Goal: Transaction & Acquisition: Obtain resource

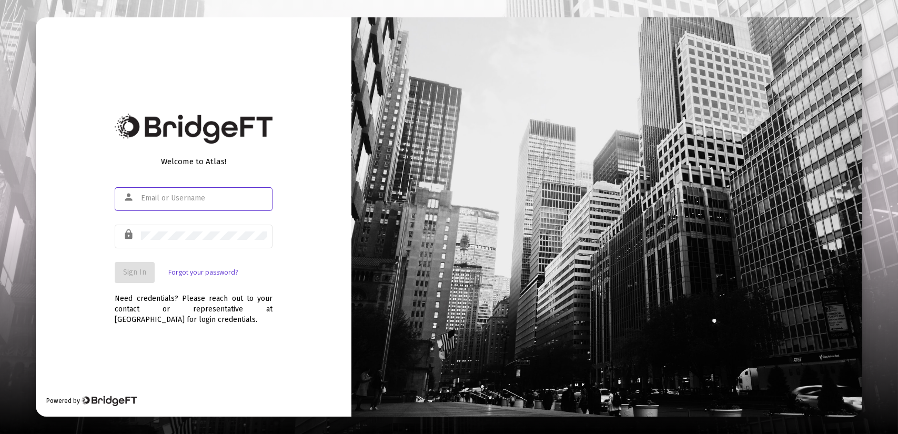
click at [154, 197] on input "text" at bounding box center [204, 198] width 126 height 8
type input "[PERSON_NAME][EMAIL_ADDRESS][DOMAIN_NAME]"
click at [157, 241] on div at bounding box center [204, 236] width 126 height 26
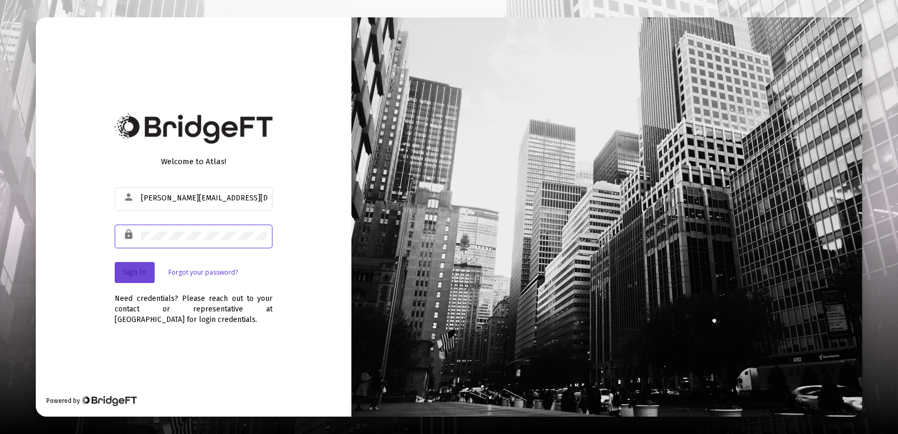
click at [143, 274] on span "Sign In" at bounding box center [134, 272] width 23 height 9
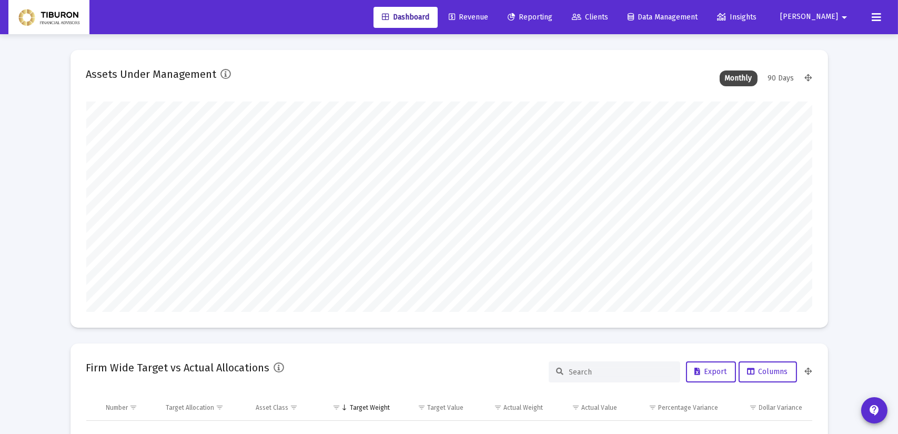
type input "[DATE]"
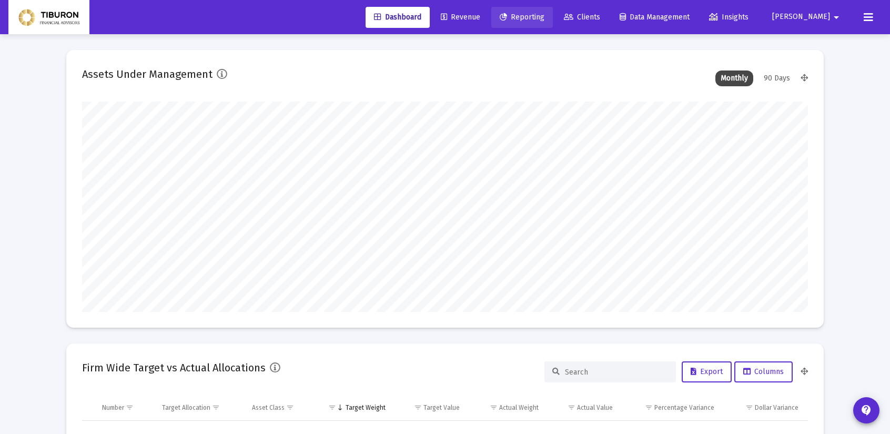
click at [545, 15] on span "Reporting" at bounding box center [522, 17] width 45 height 9
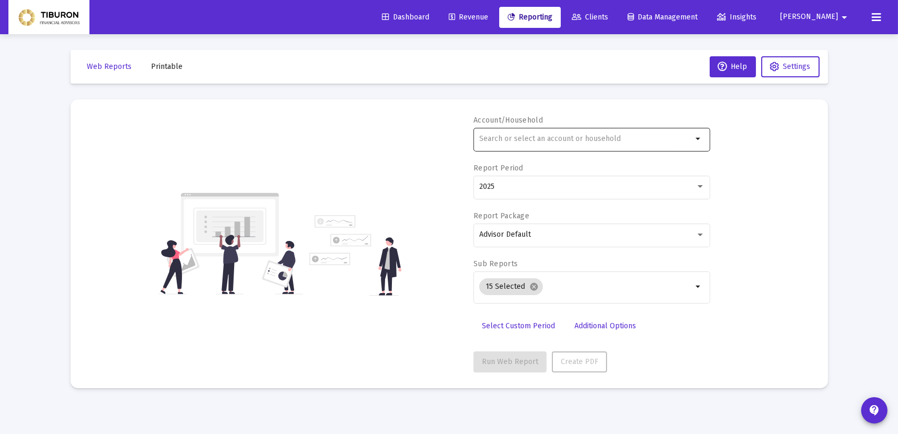
click at [698, 139] on mat-icon "arrow_drop_down" at bounding box center [699, 139] width 13 height 13
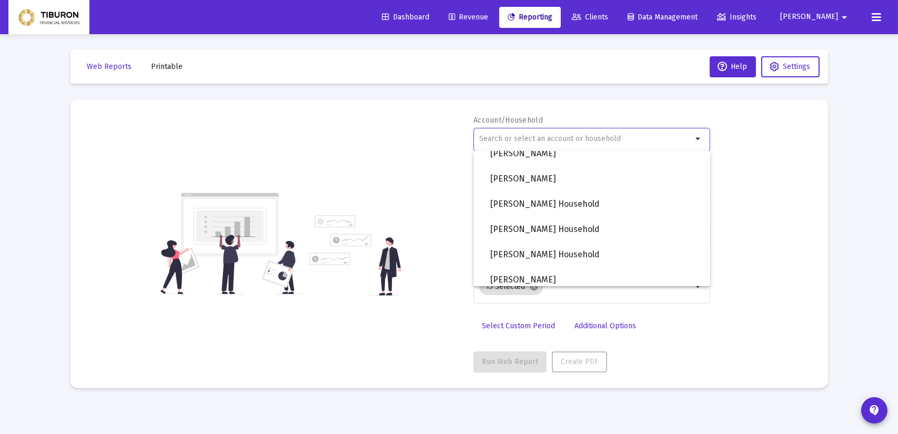
scroll to position [746, 0]
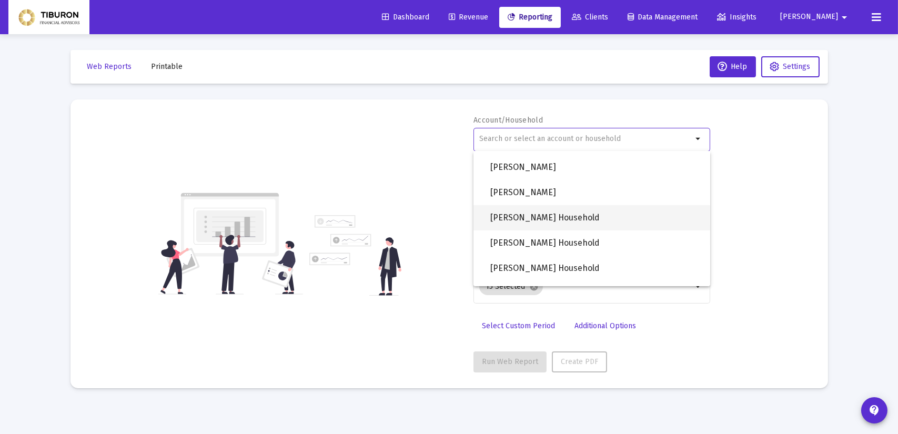
click at [530, 214] on span "[PERSON_NAME] Household" at bounding box center [596, 217] width 212 height 25
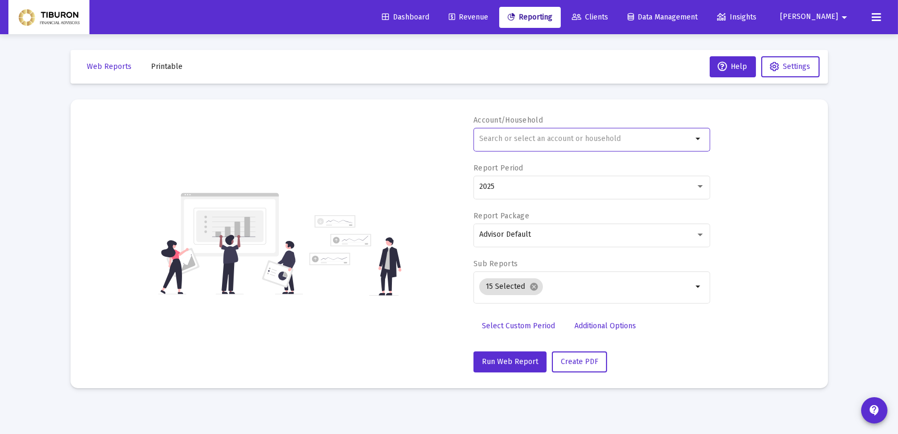
type input "[PERSON_NAME] Household"
click at [700, 188] on div at bounding box center [700, 187] width 9 height 8
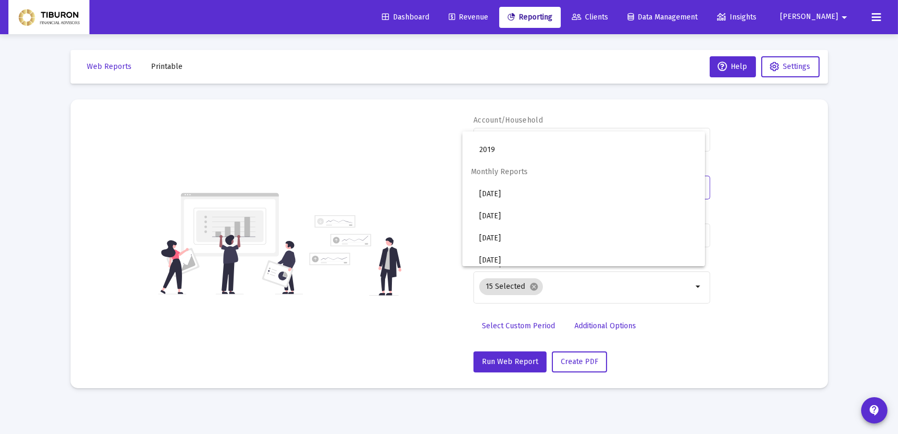
scroll to position [157, 0]
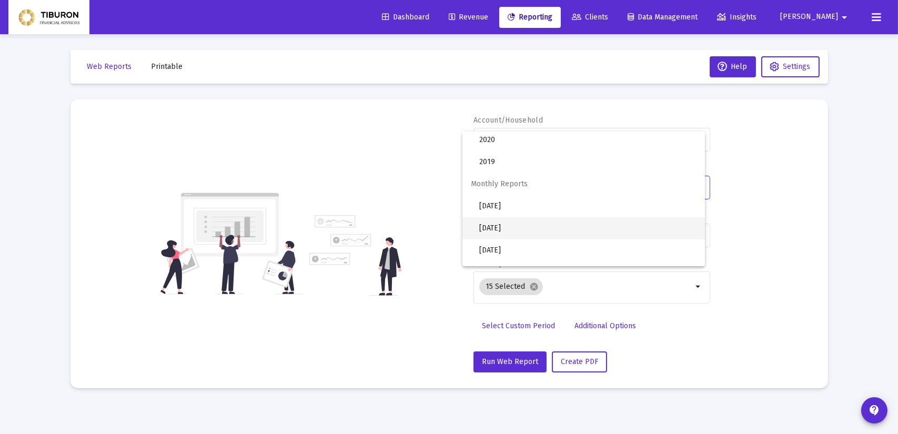
click at [531, 225] on span "[DATE]" at bounding box center [587, 228] width 217 height 22
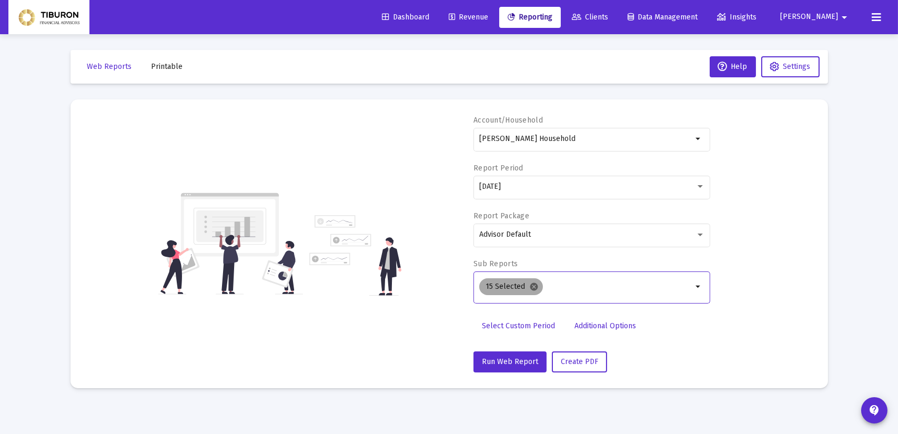
click at [534, 287] on mat-icon "cancel" at bounding box center [533, 286] width 9 height 9
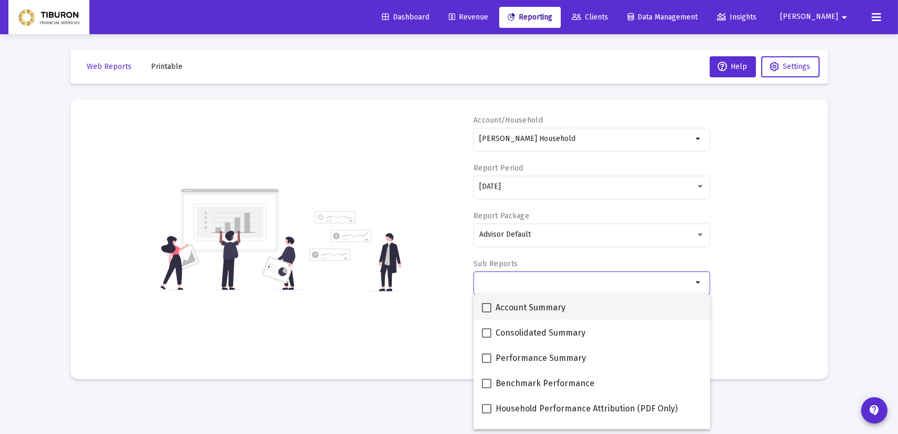
click at [485, 307] on span at bounding box center [486, 307] width 9 height 9
click at [486, 313] on input "Account Summary" at bounding box center [486, 313] width 1 height 1
checkbox input "true"
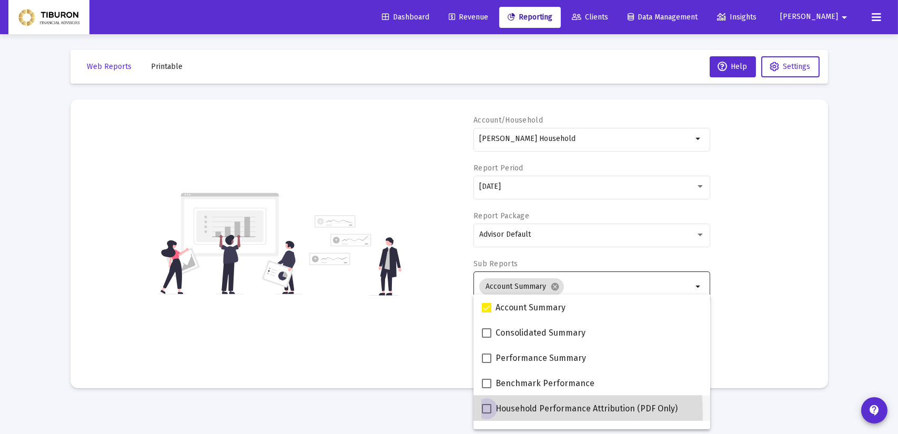
click at [489, 413] on span at bounding box center [486, 408] width 9 height 9
click at [487, 414] on input "Household Performance Attribution (PDF Only)" at bounding box center [486, 414] width 1 height 1
checkbox input "true"
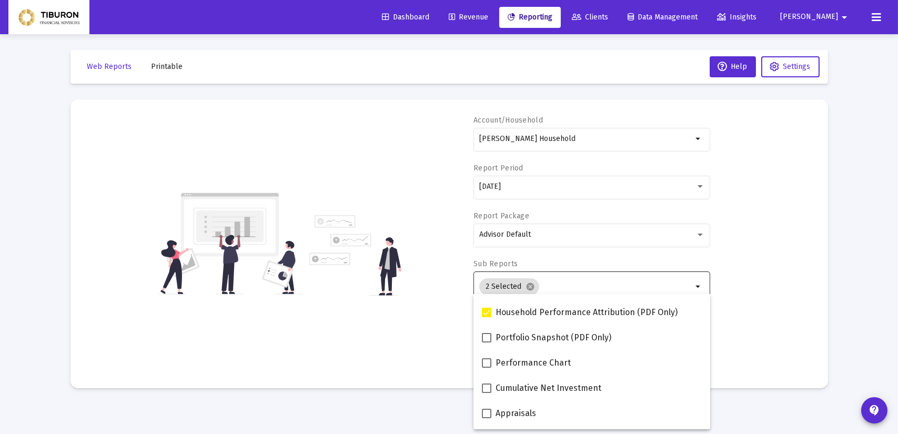
scroll to position [102, 0]
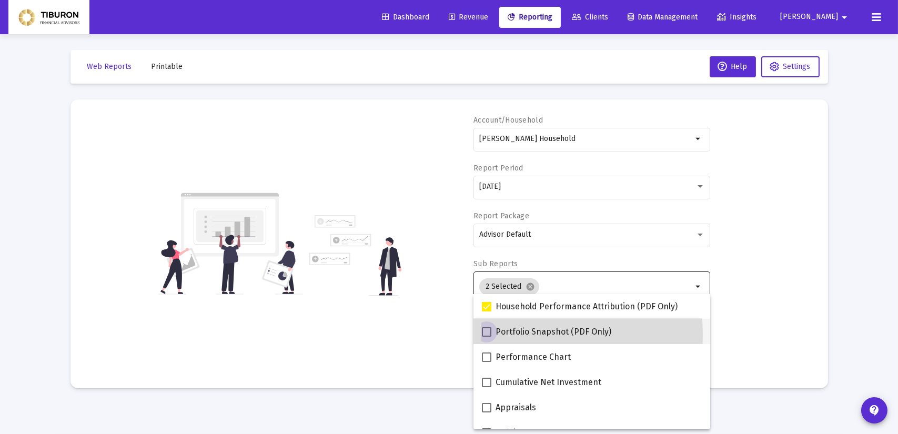
click at [487, 335] on span at bounding box center [486, 331] width 9 height 9
click at [487, 337] on input "Portfolio Snapshot (PDF Only)" at bounding box center [486, 337] width 1 height 1
checkbox input "true"
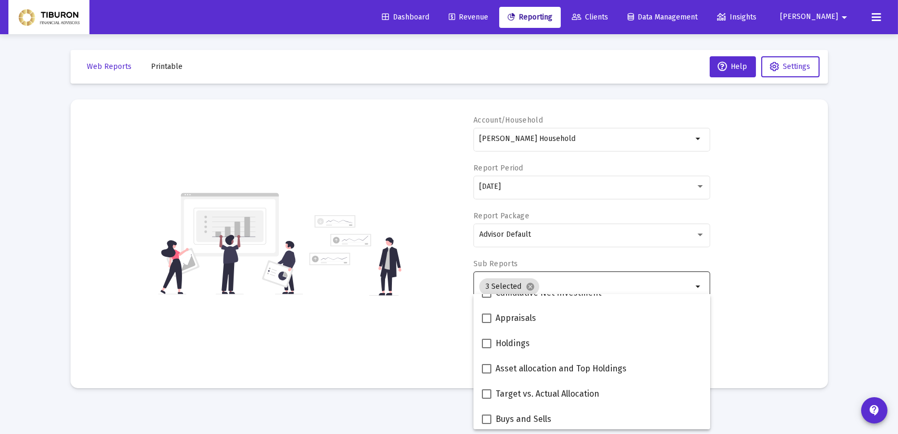
scroll to position [194, 0]
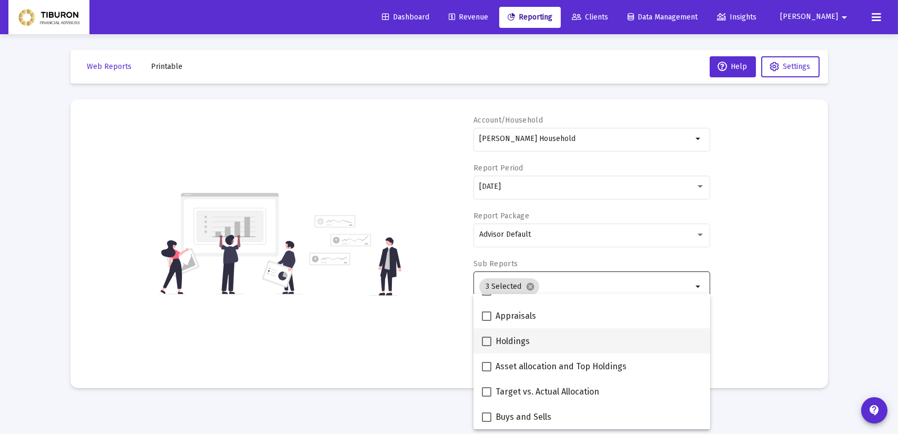
click at [490, 341] on span at bounding box center [486, 341] width 9 height 9
click at [487, 346] on input "Holdings" at bounding box center [486, 346] width 1 height 1
checkbox input "true"
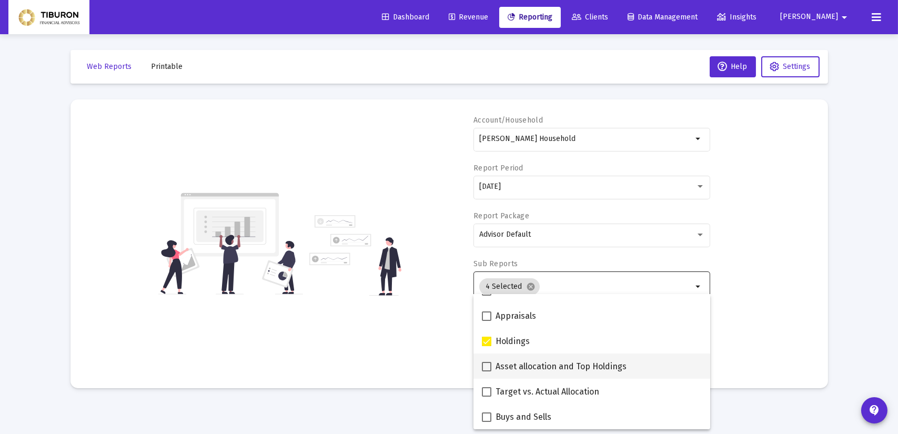
click at [486, 370] on span at bounding box center [486, 366] width 9 height 9
click at [486, 372] on input "Asset allocation and Top Holdings" at bounding box center [486, 372] width 1 height 1
checkbox input "true"
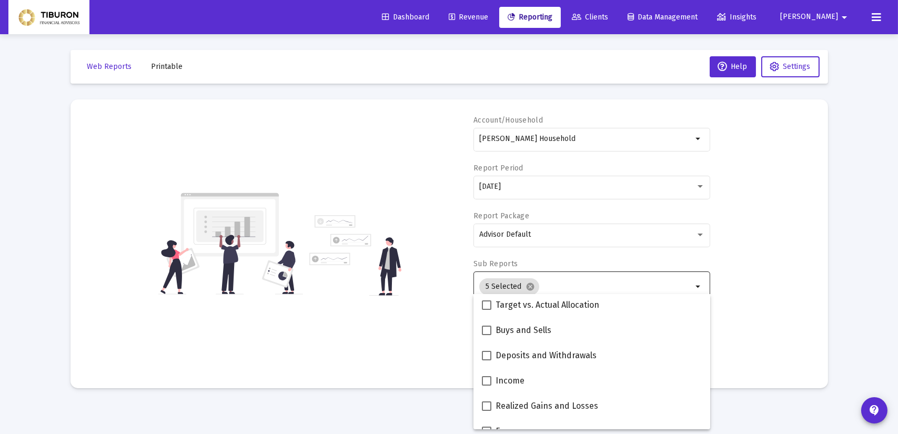
scroll to position [292, 0]
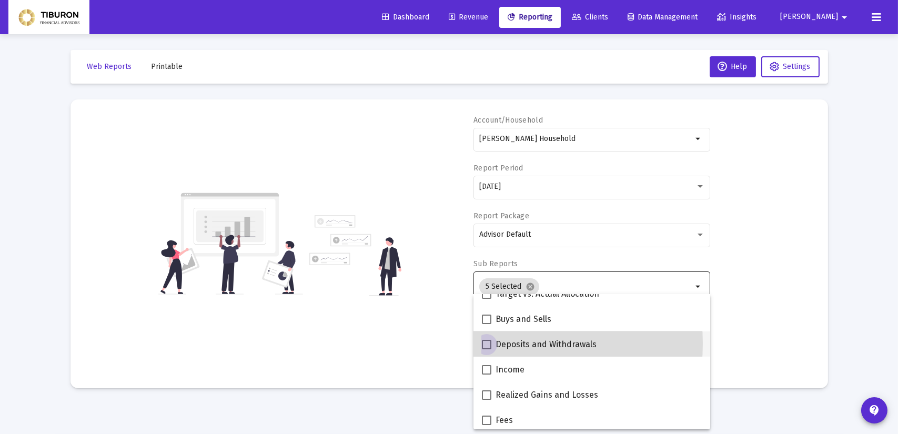
click at [486, 343] on span at bounding box center [486, 344] width 9 height 9
click at [486, 349] on input "Deposits and Withdrawals" at bounding box center [486, 349] width 1 height 1
checkbox input "true"
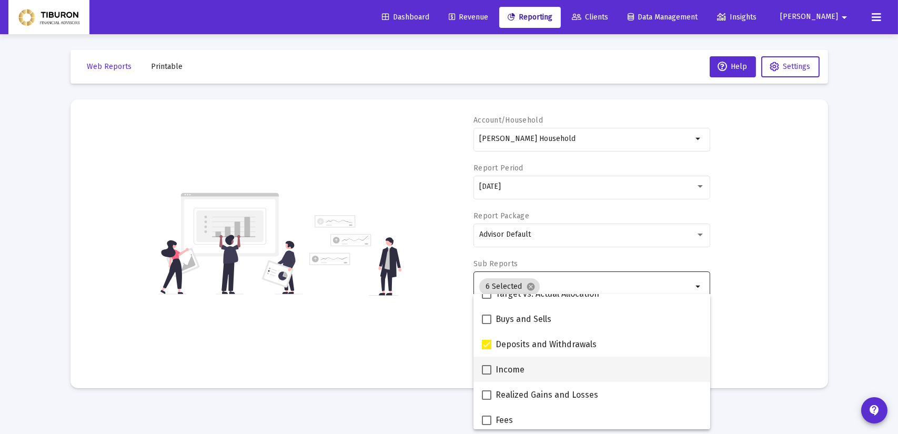
click at [488, 371] on span at bounding box center [486, 369] width 9 height 9
click at [487, 375] on input "Income" at bounding box center [486, 375] width 1 height 1
checkbox input "true"
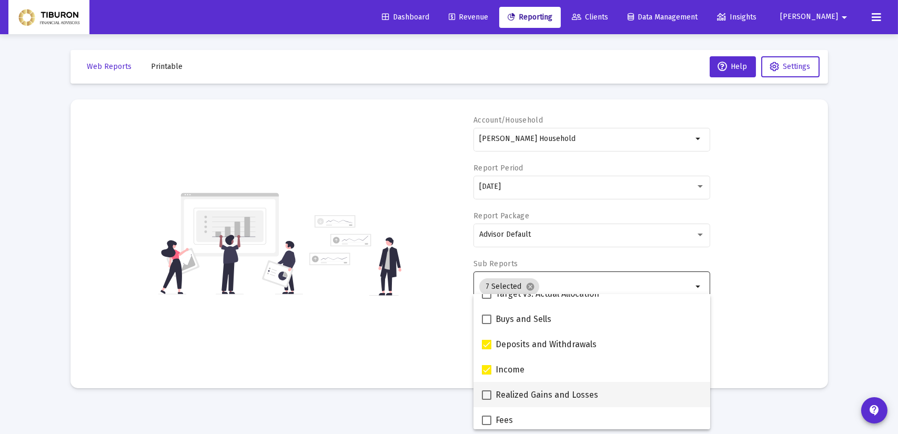
click at [488, 395] on span at bounding box center [486, 394] width 9 height 9
click at [487, 400] on input "Realized Gains and Losses" at bounding box center [486, 400] width 1 height 1
checkbox input "true"
click at [487, 419] on span at bounding box center [486, 420] width 9 height 9
click at [487, 425] on input "Fees" at bounding box center [486, 425] width 1 height 1
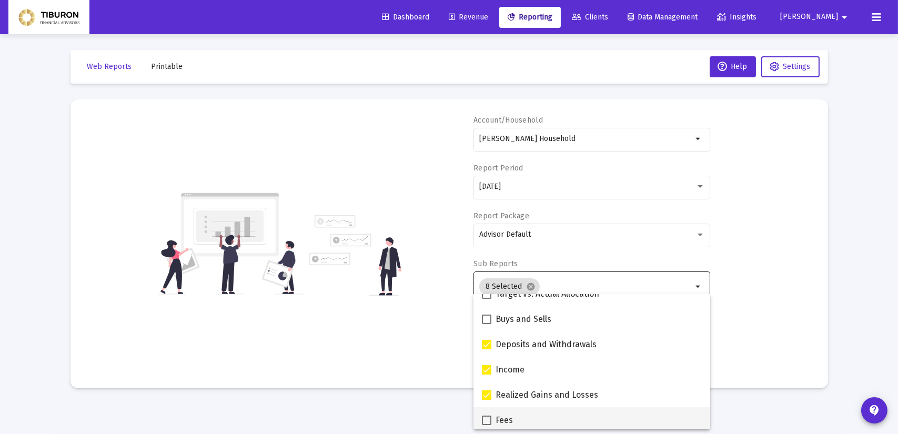
checkbox input "true"
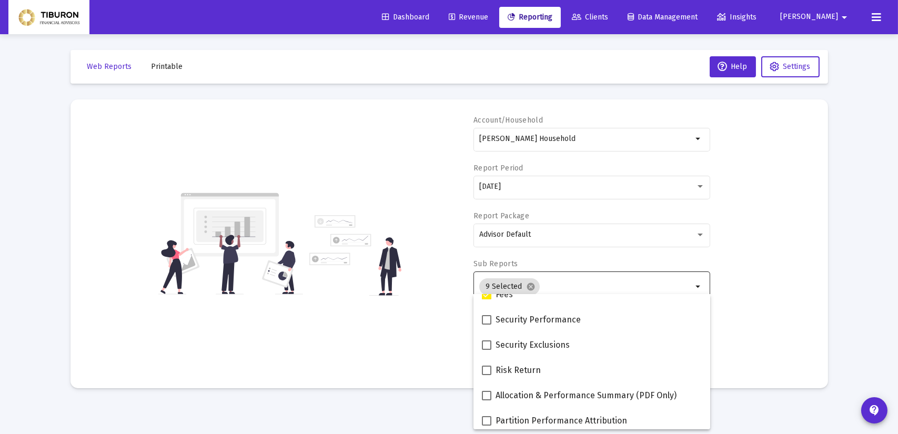
scroll to position [421, 0]
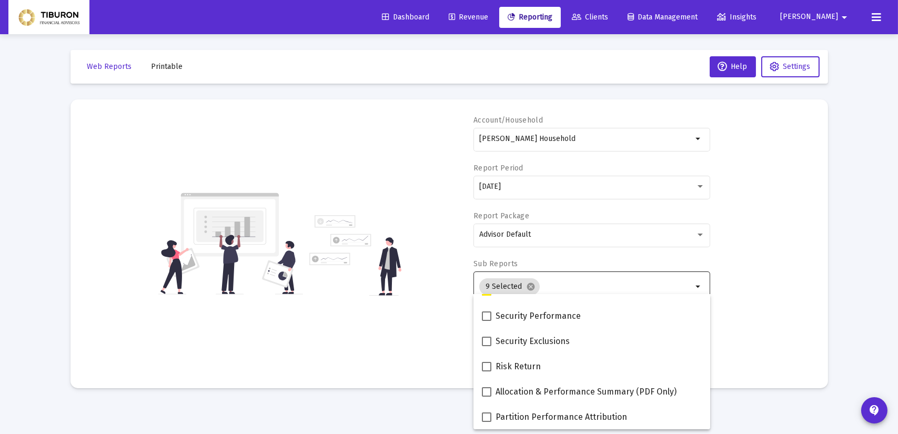
click at [760, 410] on mat-sidenav-content "Loading... Web Reports Printable Help Settings Account/Household [PERSON_NAME] …" at bounding box center [449, 217] width 789 height 434
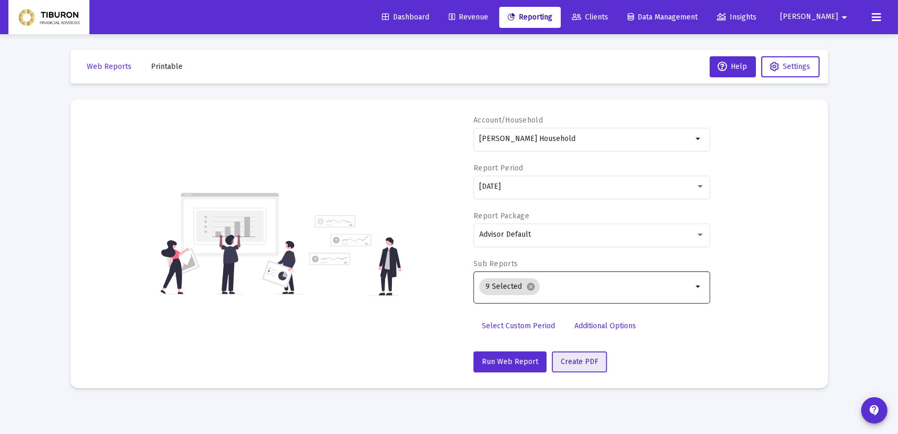
click at [587, 363] on span "Create PDF" at bounding box center [579, 361] width 37 height 9
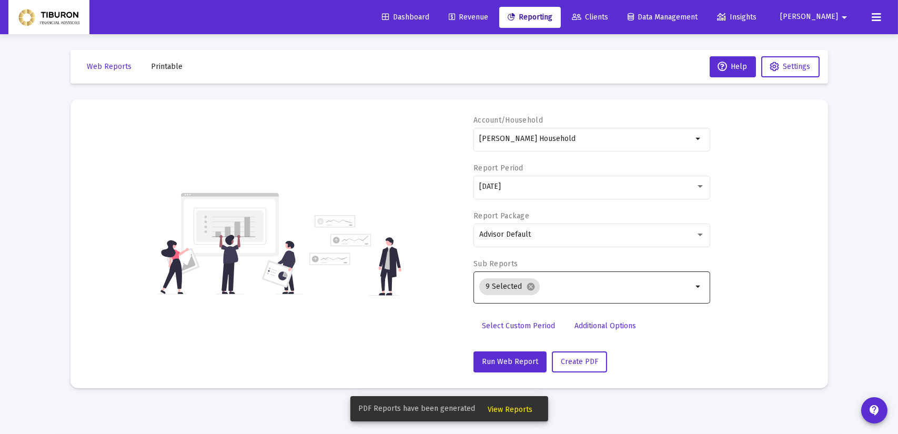
click at [511, 412] on span "View Reports" at bounding box center [510, 409] width 45 height 9
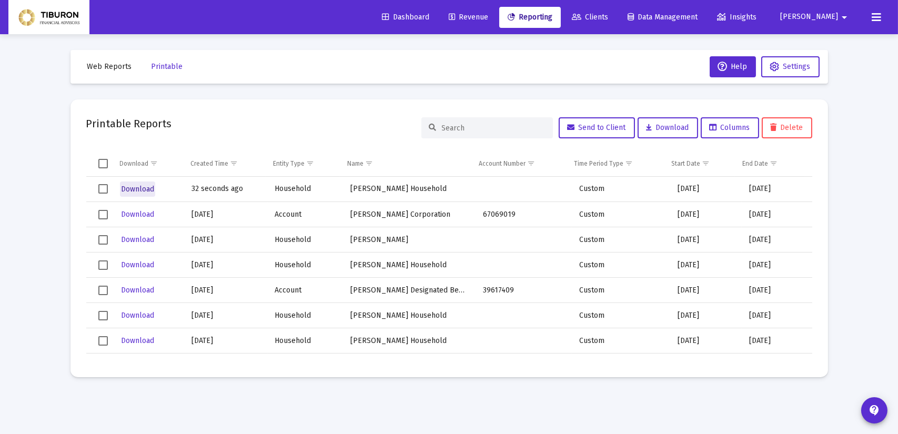
click at [130, 187] on span "Download" at bounding box center [137, 189] width 33 height 9
click at [101, 66] on span "Web Reports" at bounding box center [109, 66] width 45 height 9
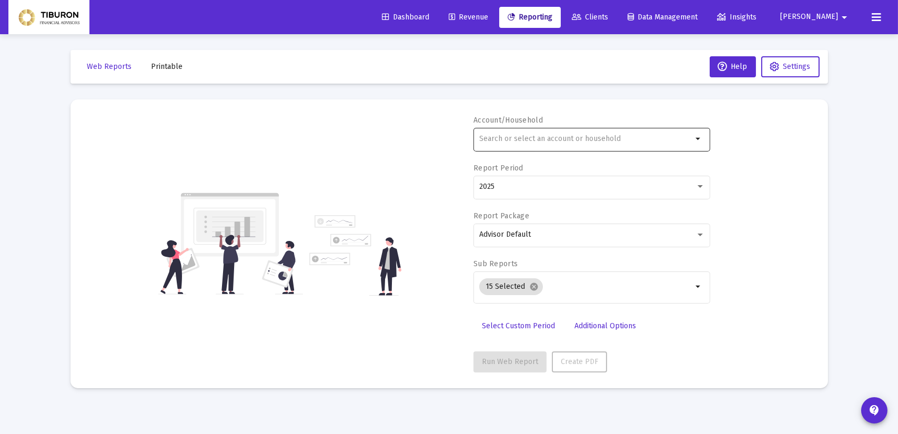
click at [697, 136] on mat-icon "arrow_drop_down" at bounding box center [699, 139] width 13 height 13
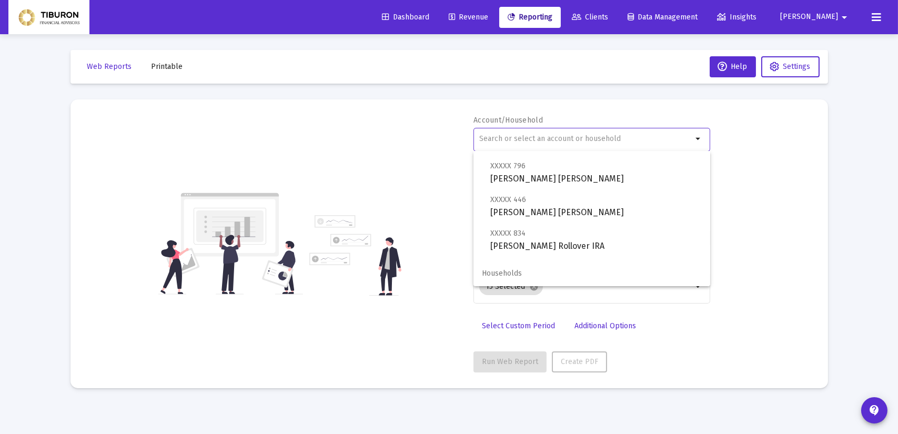
scroll to position [707, 0]
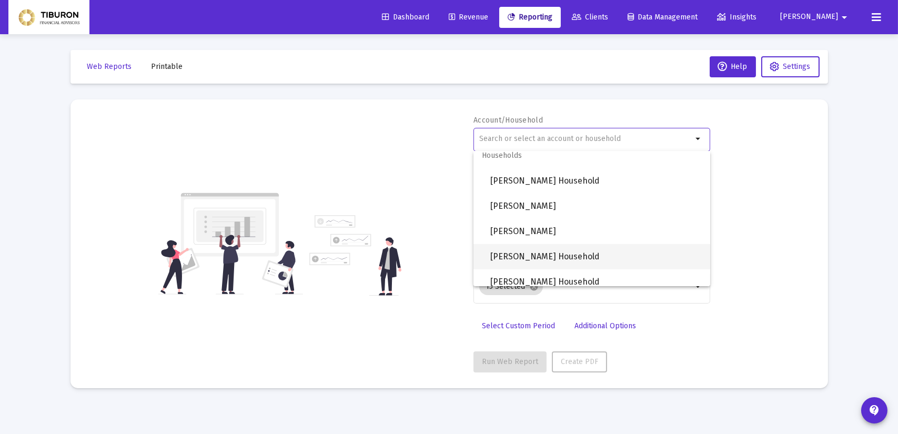
click at [579, 262] on span "[PERSON_NAME] Household" at bounding box center [596, 256] width 212 height 25
type input "[PERSON_NAME] Household"
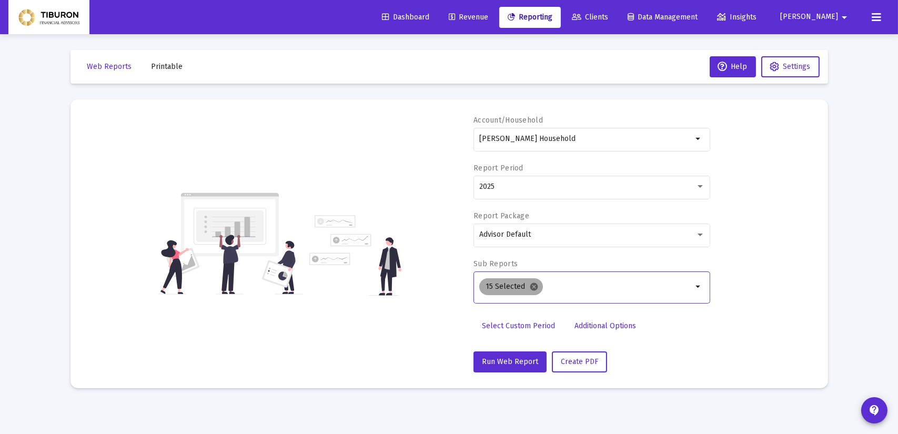
click at [531, 287] on mat-icon "cancel" at bounding box center [533, 286] width 9 height 9
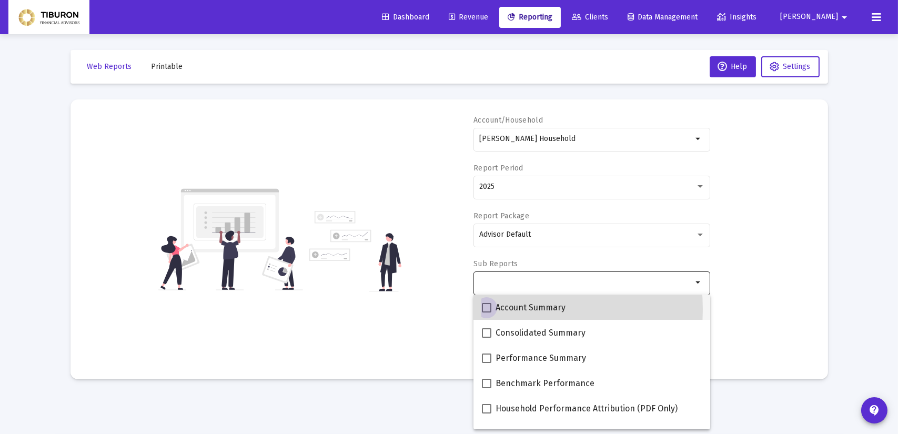
click at [484, 309] on span at bounding box center [486, 307] width 9 height 9
click at [486, 313] on input "Account Summary" at bounding box center [486, 313] width 1 height 1
checkbox input "true"
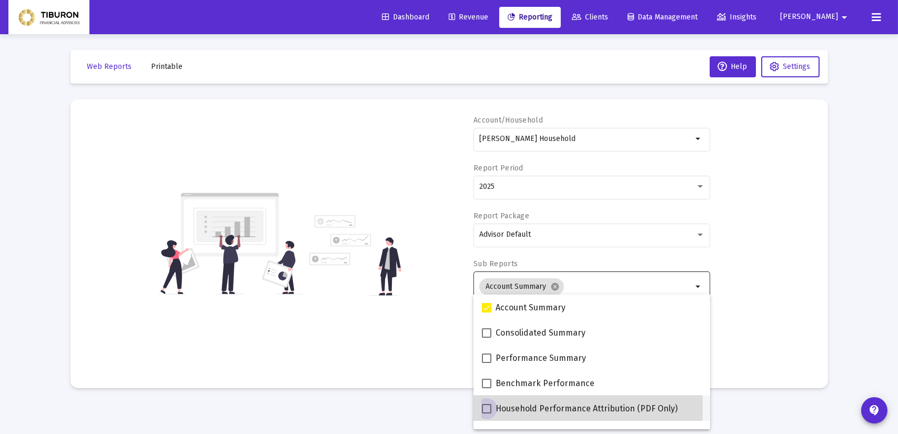
click at [486, 408] on span at bounding box center [486, 408] width 9 height 9
click at [486, 414] on input "Household Performance Attribution (PDF Only)" at bounding box center [486, 414] width 1 height 1
checkbox input "true"
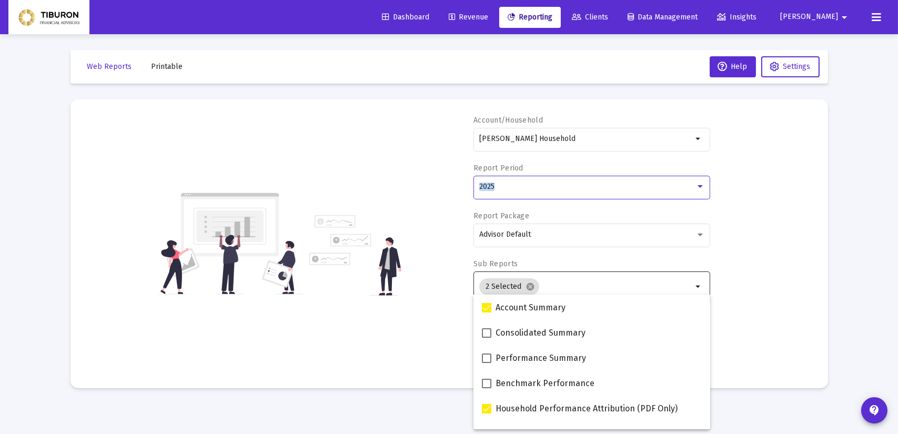
click at [704, 171] on div "Report Period 2025" at bounding box center [592, 187] width 237 height 48
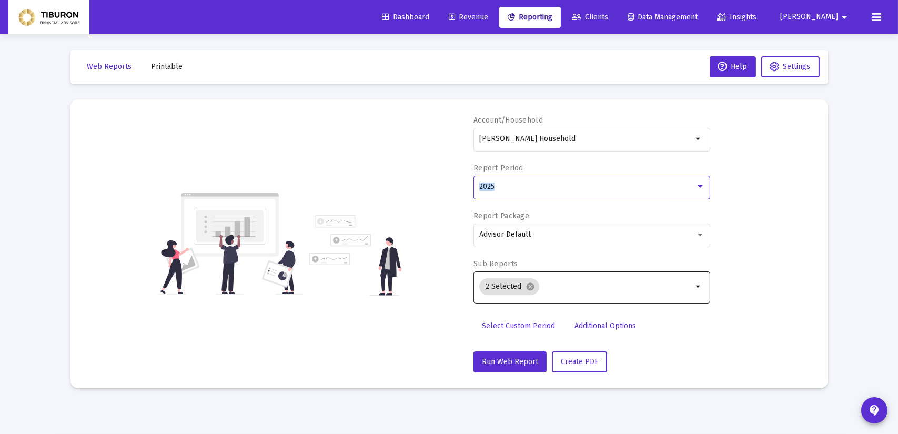
click at [700, 183] on div at bounding box center [700, 187] width 9 height 8
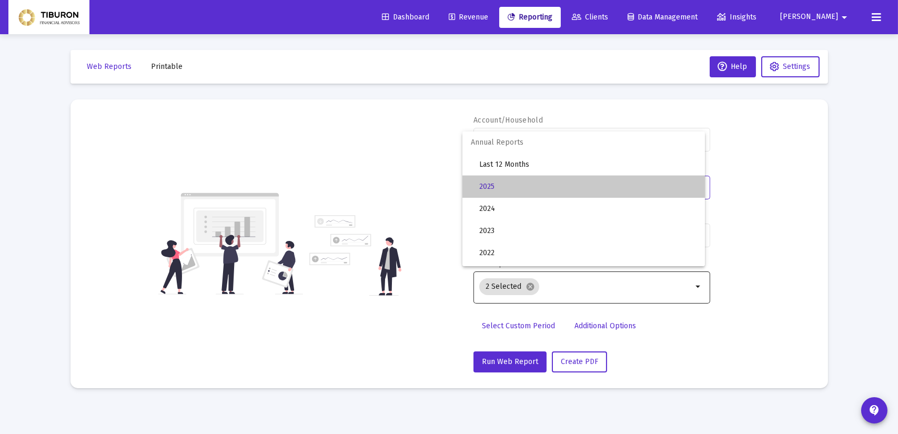
click at [614, 185] on span "2025" at bounding box center [587, 187] width 217 height 22
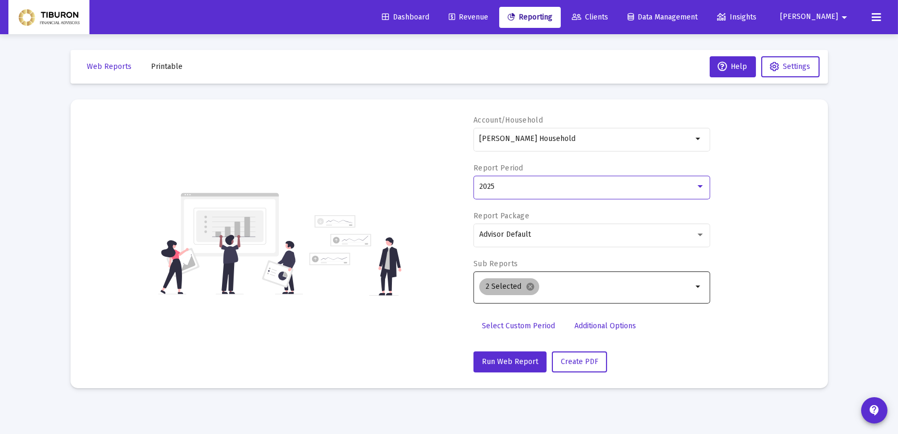
click at [526, 287] on mat-icon "cancel" at bounding box center [530, 286] width 9 height 9
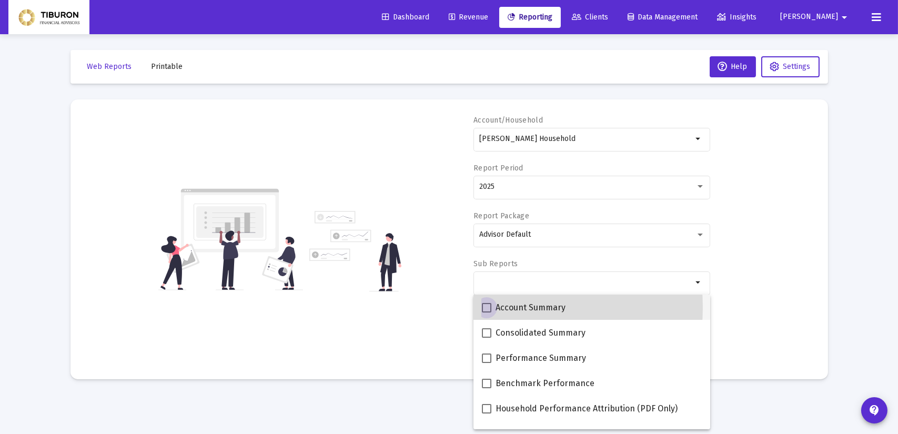
click at [487, 307] on span at bounding box center [486, 307] width 9 height 9
click at [487, 313] on input "Account Summary" at bounding box center [486, 313] width 1 height 1
checkbox input "true"
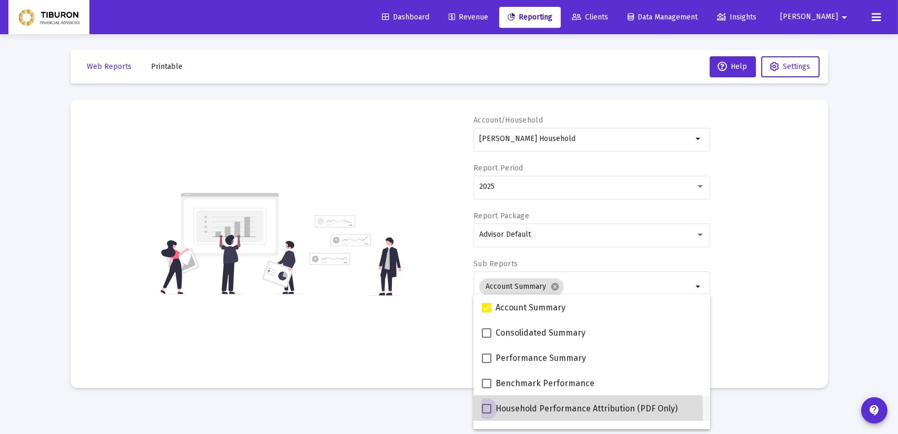
click at [483, 410] on span at bounding box center [486, 408] width 9 height 9
click at [486, 414] on input "Household Performance Attribution (PDF Only)" at bounding box center [486, 414] width 1 height 1
checkbox input "true"
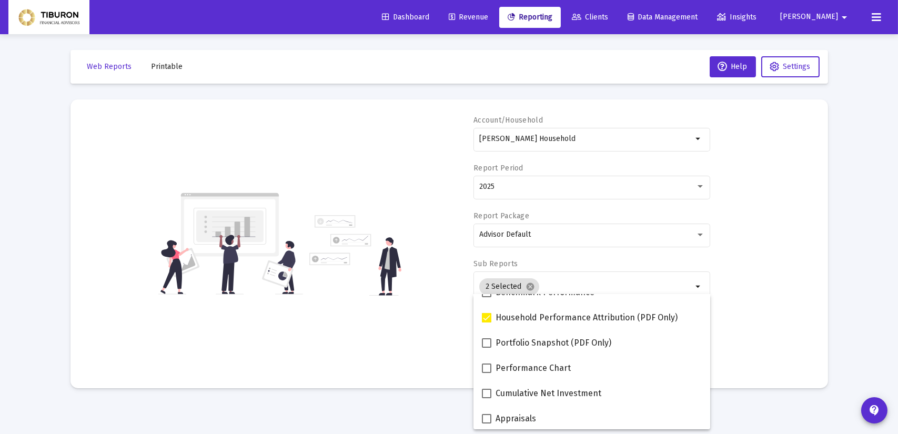
scroll to position [133, 0]
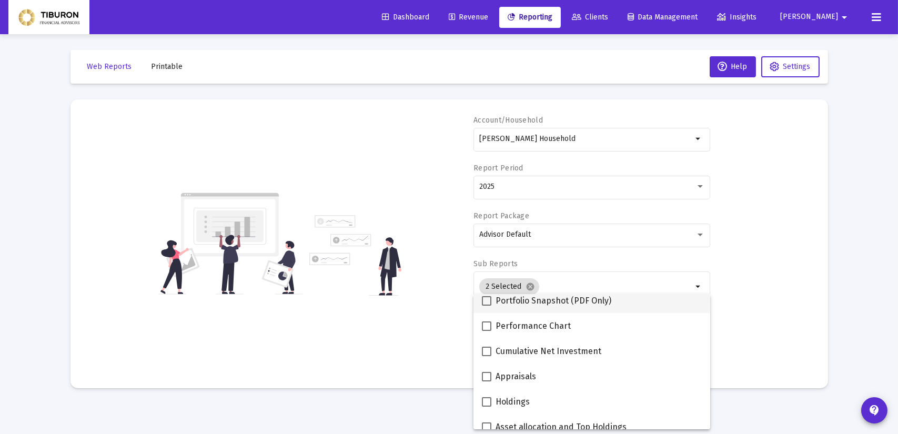
click at [485, 302] on span at bounding box center [486, 300] width 9 height 9
click at [486, 306] on input "Portfolio Snapshot (PDF Only)" at bounding box center [486, 306] width 1 height 1
checkbox input "true"
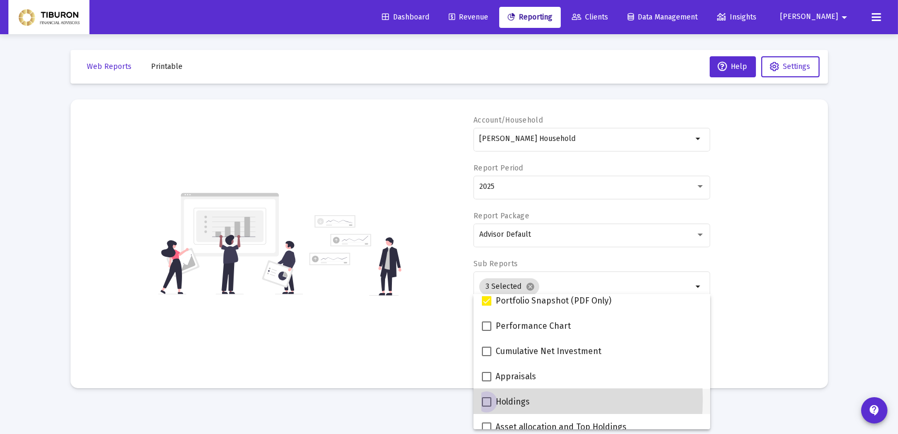
click at [488, 399] on span at bounding box center [486, 401] width 9 height 9
click at [487, 407] on input "Holdings" at bounding box center [486, 407] width 1 height 1
checkbox input "true"
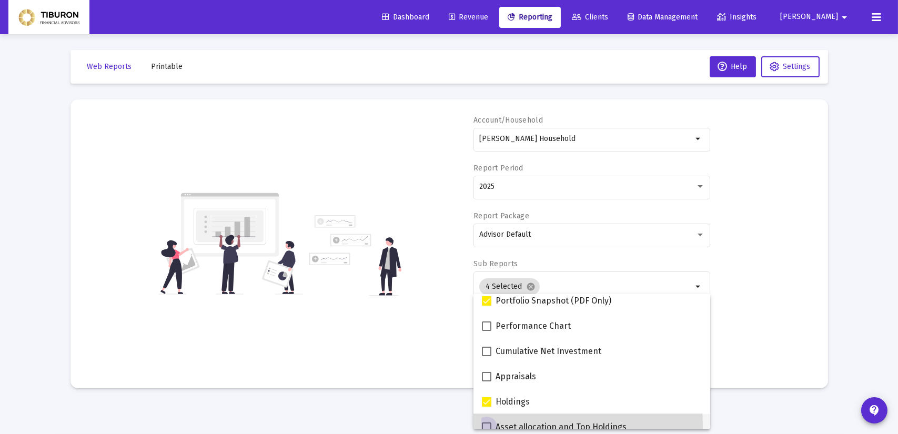
click at [489, 426] on span at bounding box center [486, 427] width 9 height 9
click at [487, 432] on input "Asset allocation and Top Holdings" at bounding box center [486, 432] width 1 height 1
checkbox input "true"
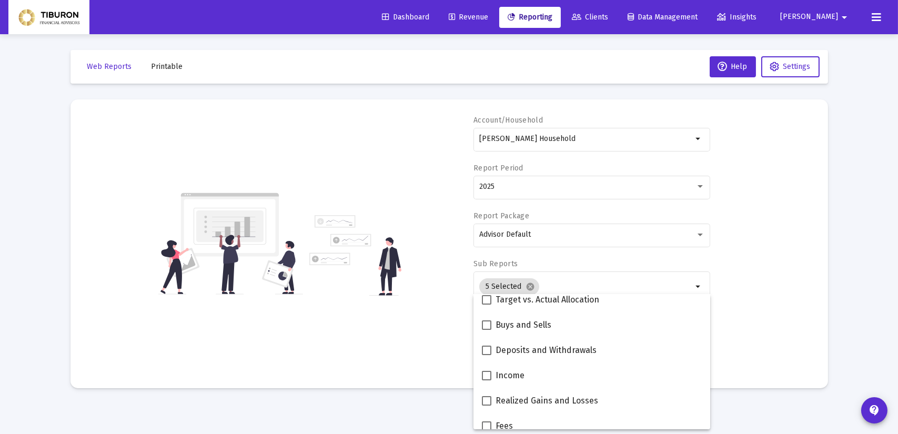
scroll to position [308, 0]
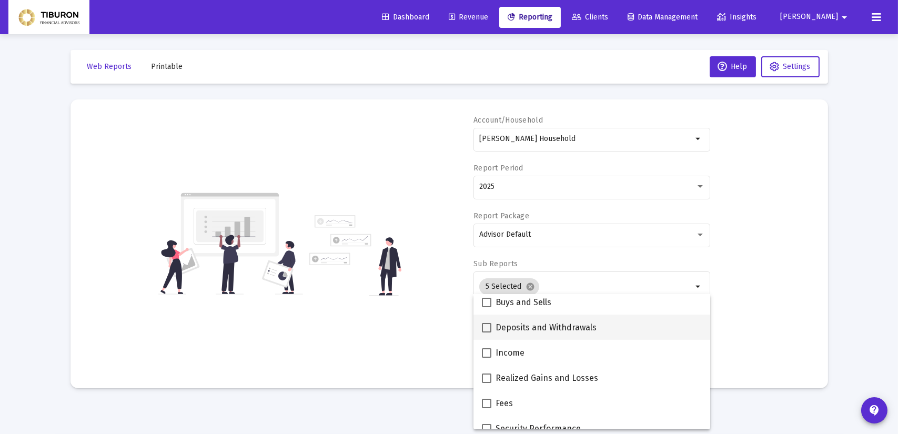
click at [484, 326] on span at bounding box center [486, 327] width 9 height 9
click at [486, 333] on input "Deposits and Withdrawals" at bounding box center [486, 333] width 1 height 1
checkbox input "true"
click at [487, 352] on span at bounding box center [486, 352] width 9 height 9
click at [487, 358] on input "Income" at bounding box center [486, 358] width 1 height 1
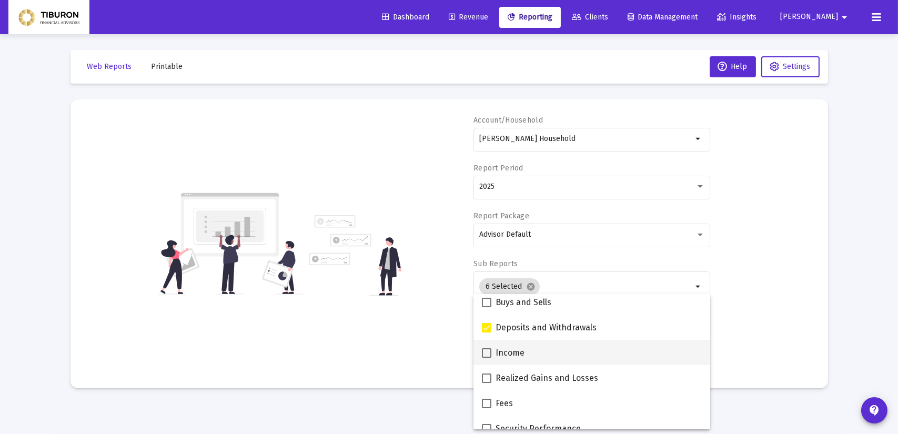
checkbox input "true"
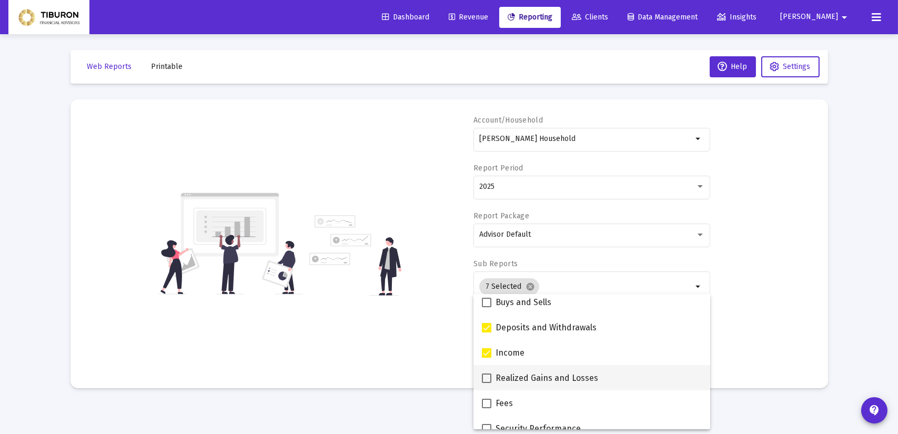
click at [486, 376] on span at bounding box center [486, 378] width 9 height 9
click at [486, 383] on input "Realized Gains and Losses" at bounding box center [486, 383] width 1 height 1
checkbox input "true"
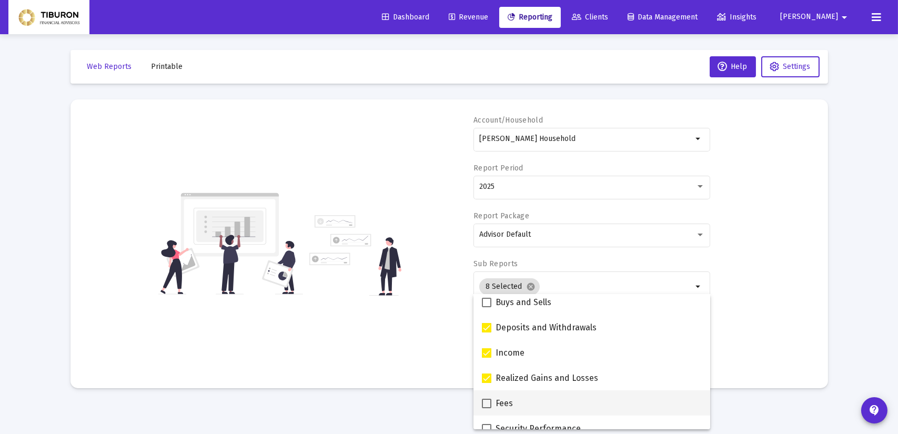
click at [485, 401] on span at bounding box center [486, 403] width 9 height 9
click at [486, 408] on input "Fees" at bounding box center [486, 408] width 1 height 1
checkbox input "true"
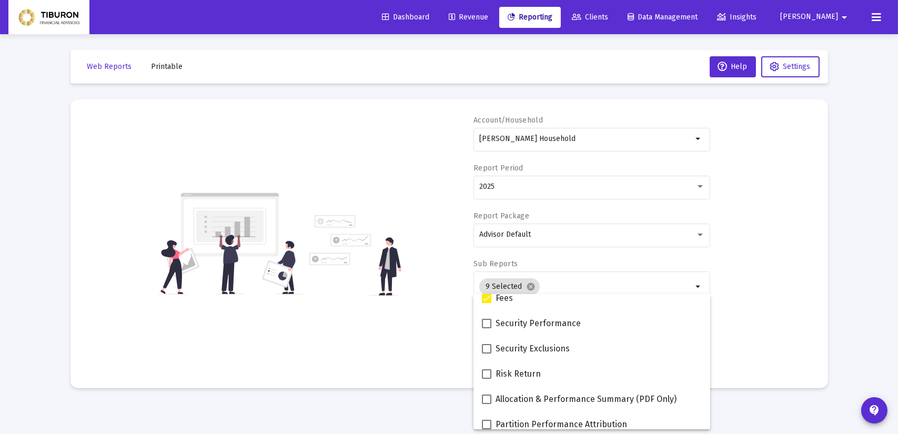
scroll to position [421, 0]
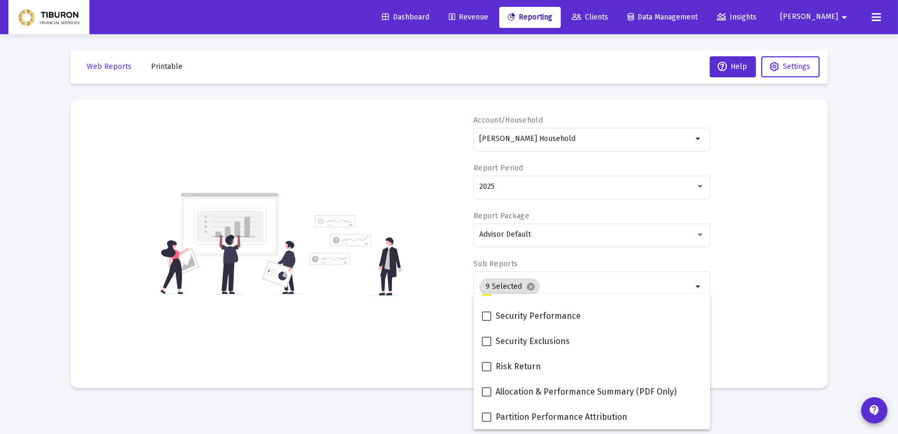
click at [738, 409] on mat-sidenav-content "Loading... Web Reports Printable Help Settings Account/Household [PERSON_NAME] …" at bounding box center [449, 217] width 789 height 434
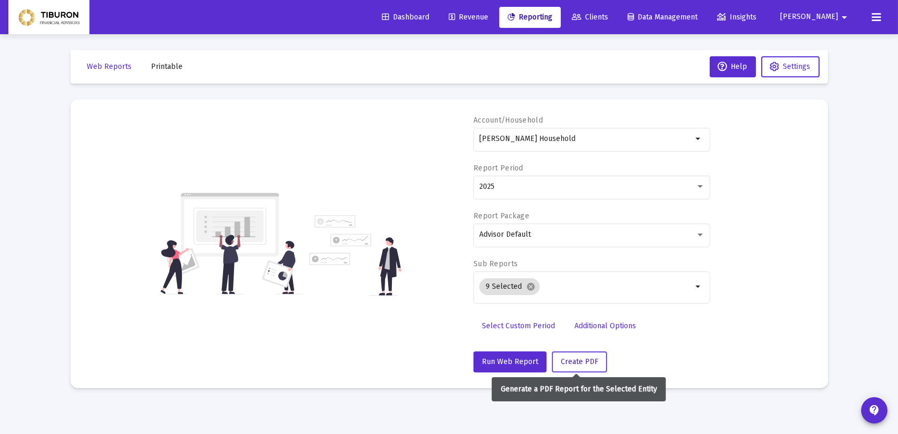
click at [568, 359] on span "Create PDF" at bounding box center [579, 361] width 37 height 9
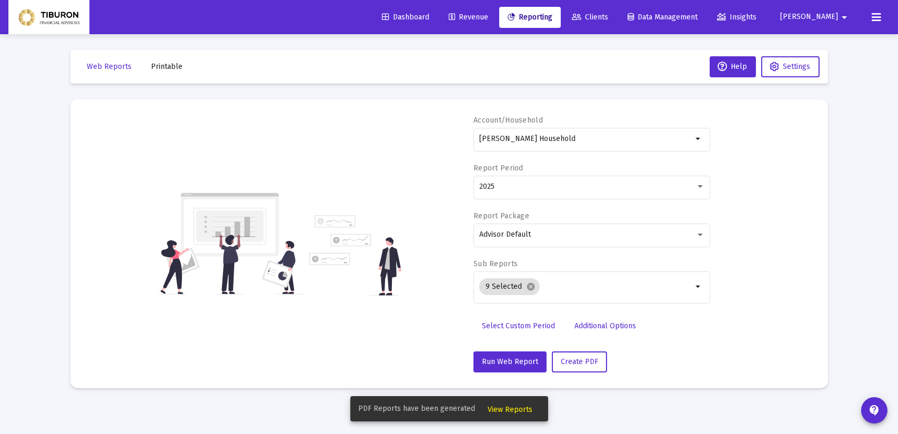
click at [500, 410] on span "View Reports" at bounding box center [510, 409] width 45 height 9
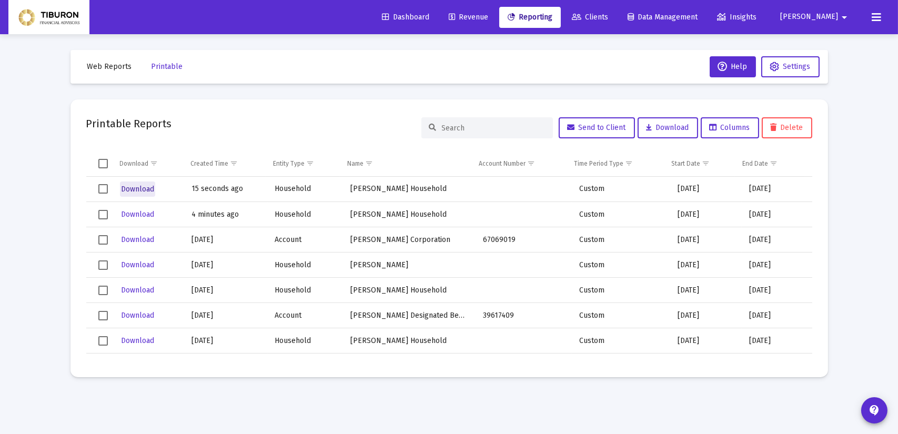
click at [136, 190] on span "Download" at bounding box center [137, 189] width 33 height 9
